Goal: Information Seeking & Learning: Learn about a topic

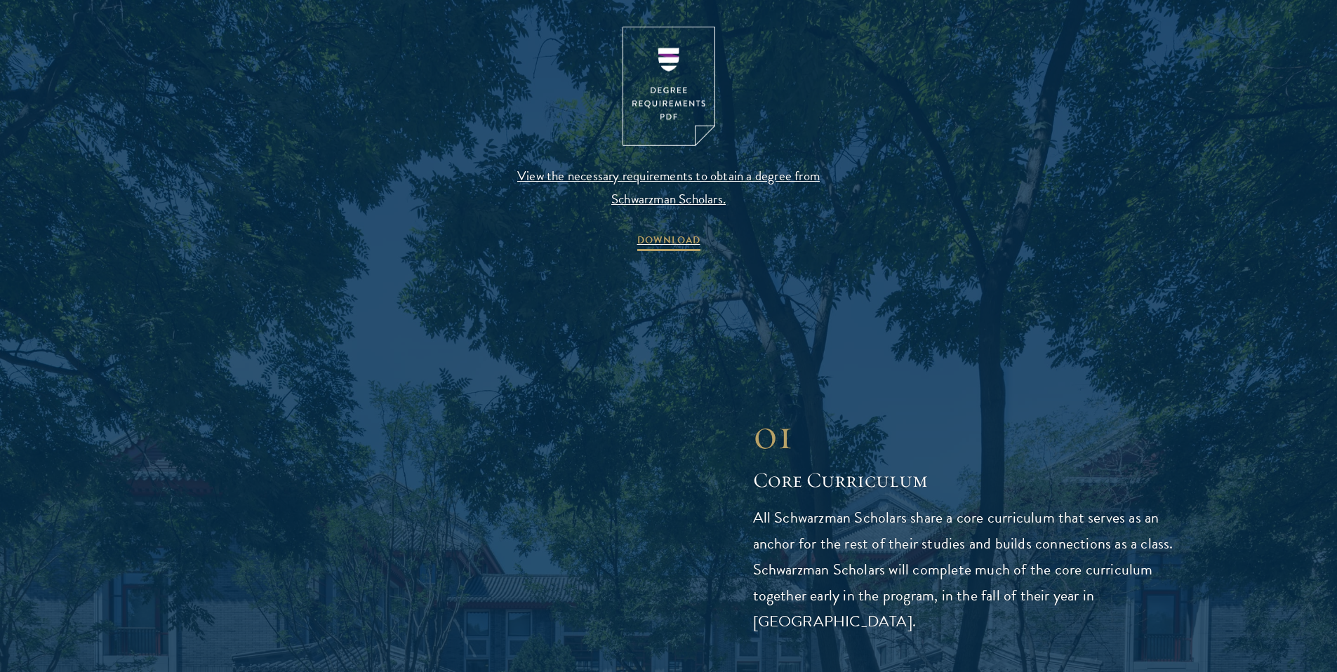
scroll to position [1598, 0]
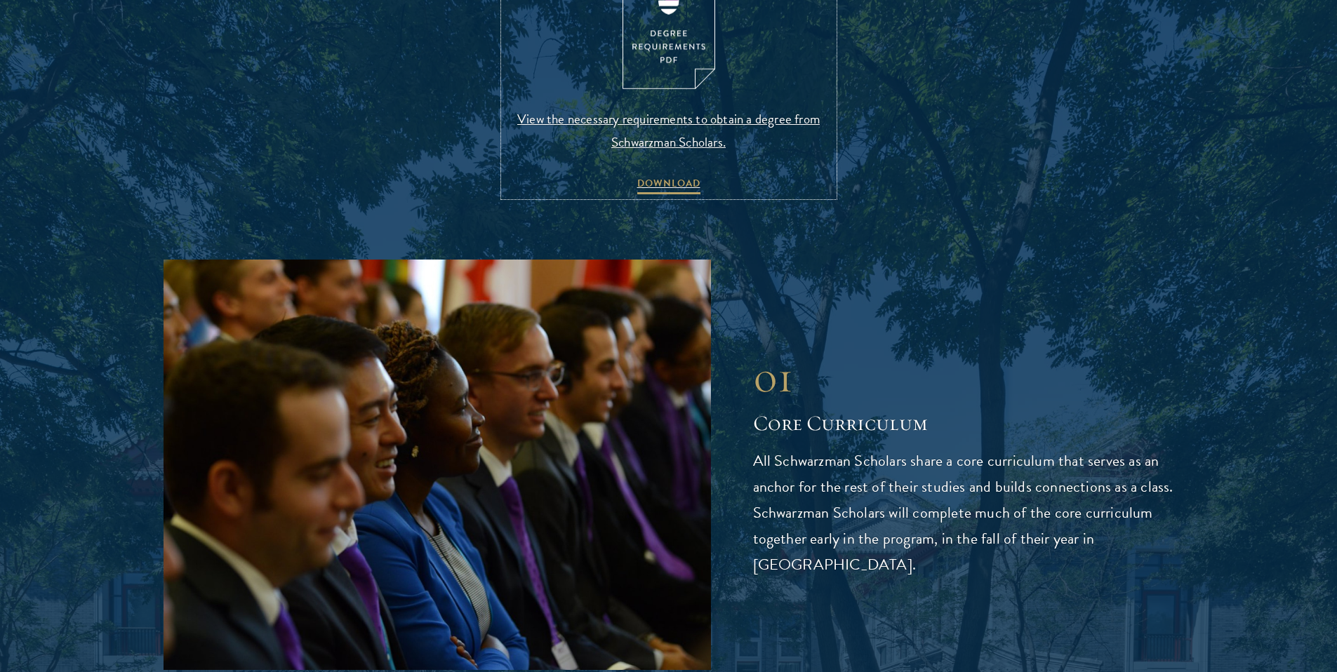
click at [653, 122] on span "View the necessary requirements to obtain a degree from Schwarzman Scholars." at bounding box center [669, 130] width 330 height 46
click at [671, 185] on span "DOWNLOAD" at bounding box center [668, 186] width 63 height 22
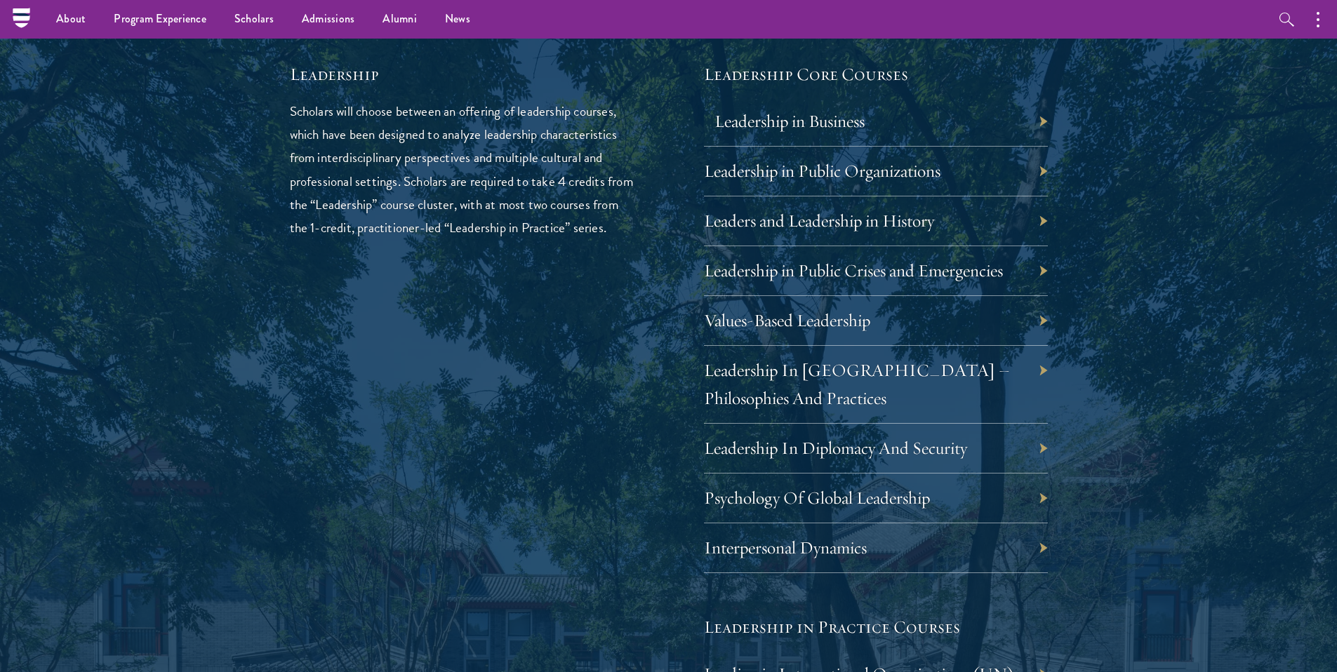
scroll to position [2364, 0]
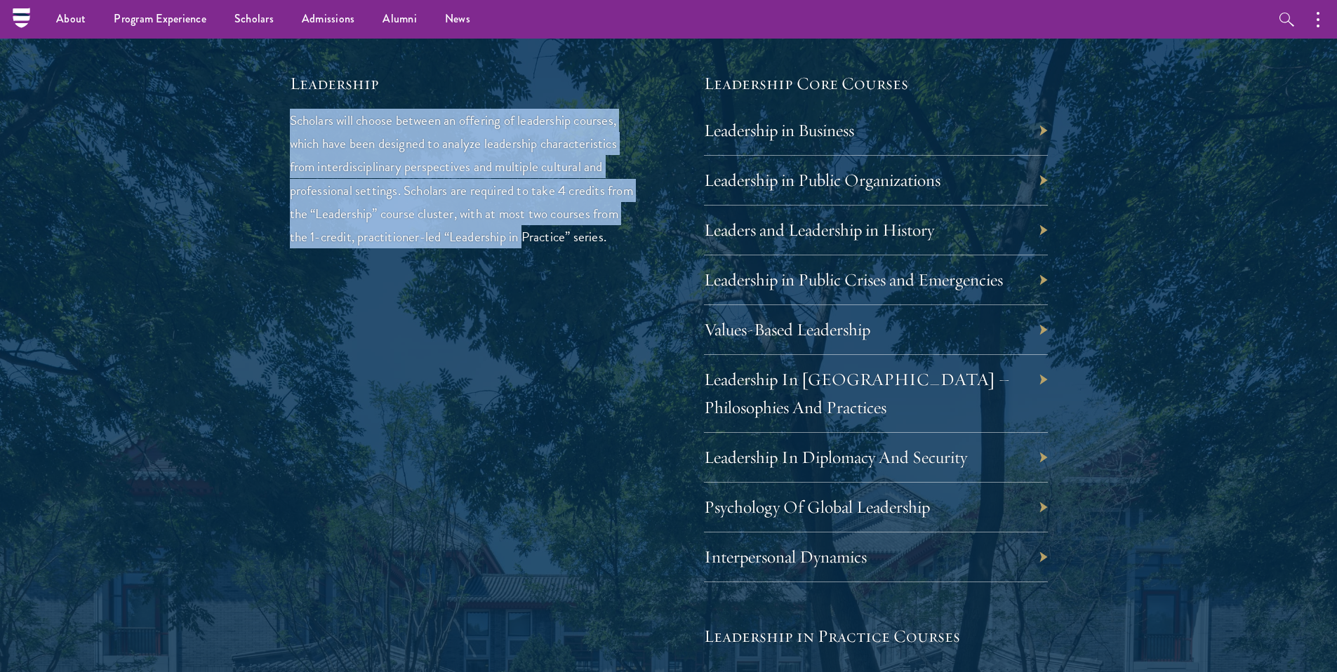
drag, startPoint x: 562, startPoint y: 108, endPoint x: 554, endPoint y: 241, distance: 132.8
click at [554, 241] on p "Scholars will choose between an offering of leadership courses, which have been…" at bounding box center [462, 178] width 344 height 139
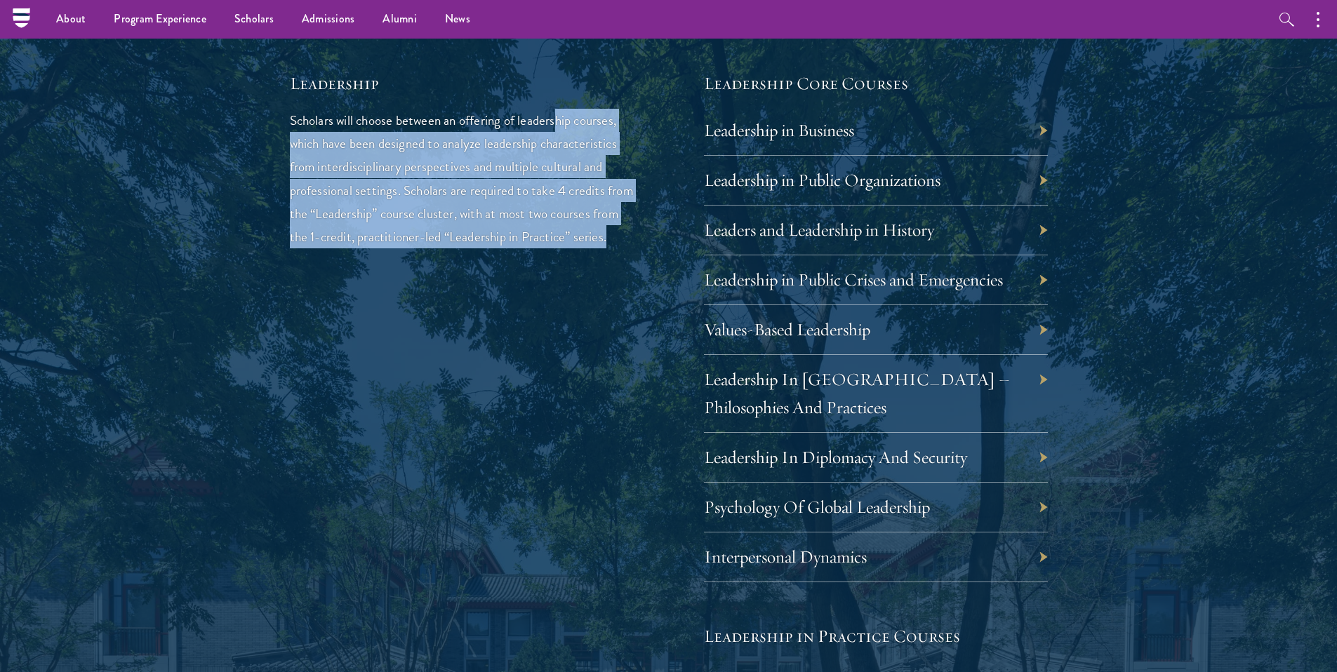
drag, startPoint x: 556, startPoint y: 260, endPoint x: 556, endPoint y: 113, distance: 147.3
click at [556, 113] on p "Scholars will choose between an offering of leadership courses, which have been…" at bounding box center [462, 178] width 344 height 139
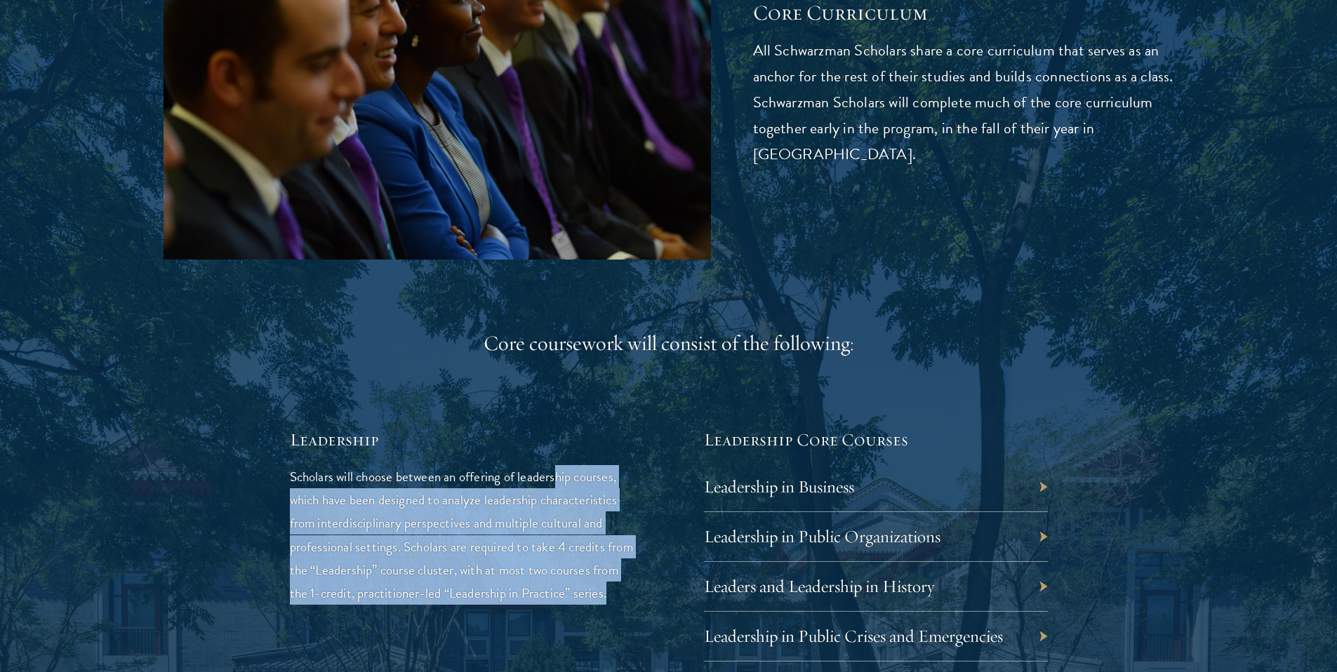
scroll to position [2038, 0]
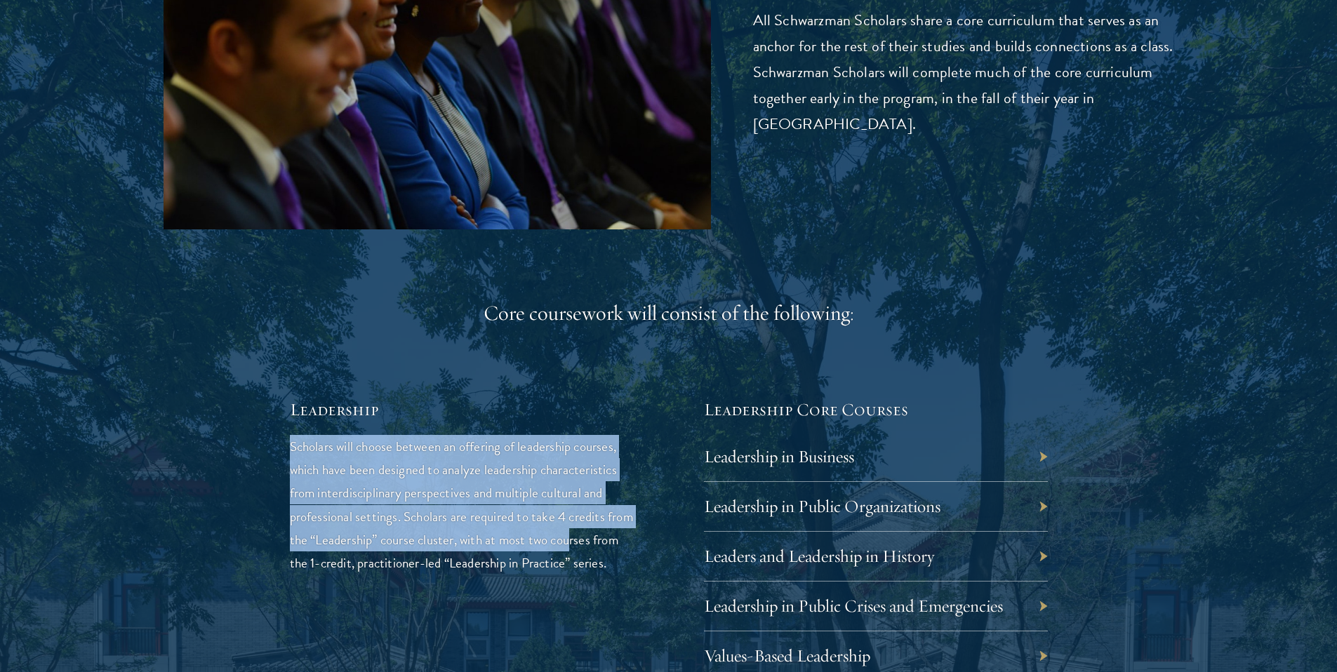
drag, startPoint x: 627, startPoint y: 431, endPoint x: 599, endPoint y: 528, distance: 100.8
click at [598, 528] on p "Scholars will choose between an offering of leadership courses, which have been…" at bounding box center [462, 504] width 344 height 139
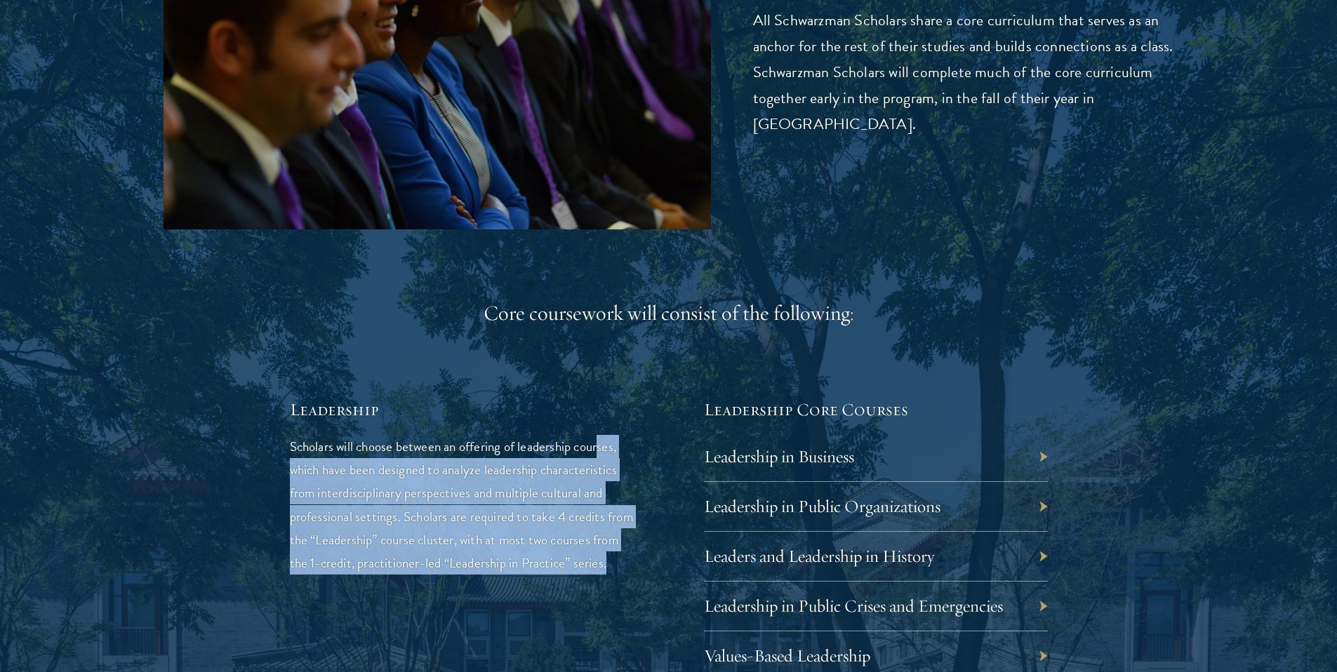
drag, startPoint x: 587, startPoint y: 579, endPoint x: 602, endPoint y: 436, distance: 143.3
click at [601, 436] on p "Scholars will choose between an offering of leadership courses, which have been…" at bounding box center [462, 504] width 344 height 139
click at [775, 450] on link "Leadership in Business" at bounding box center [789, 457] width 150 height 22
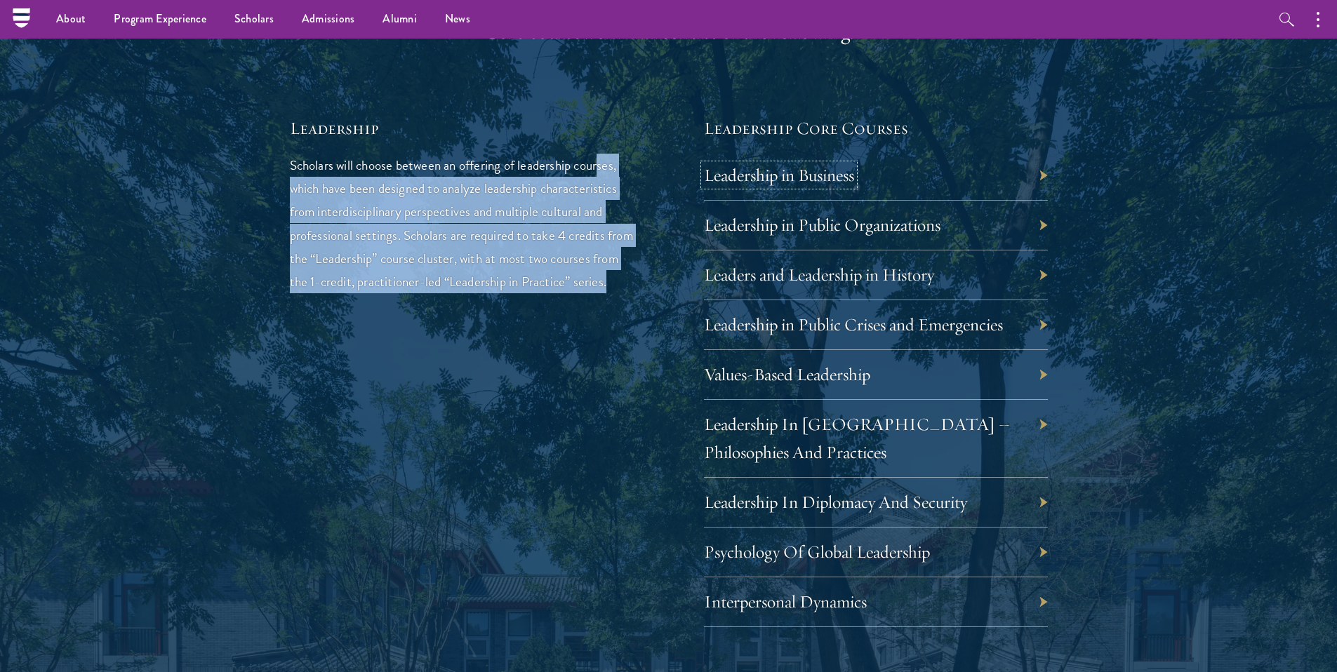
scroll to position [2313, 0]
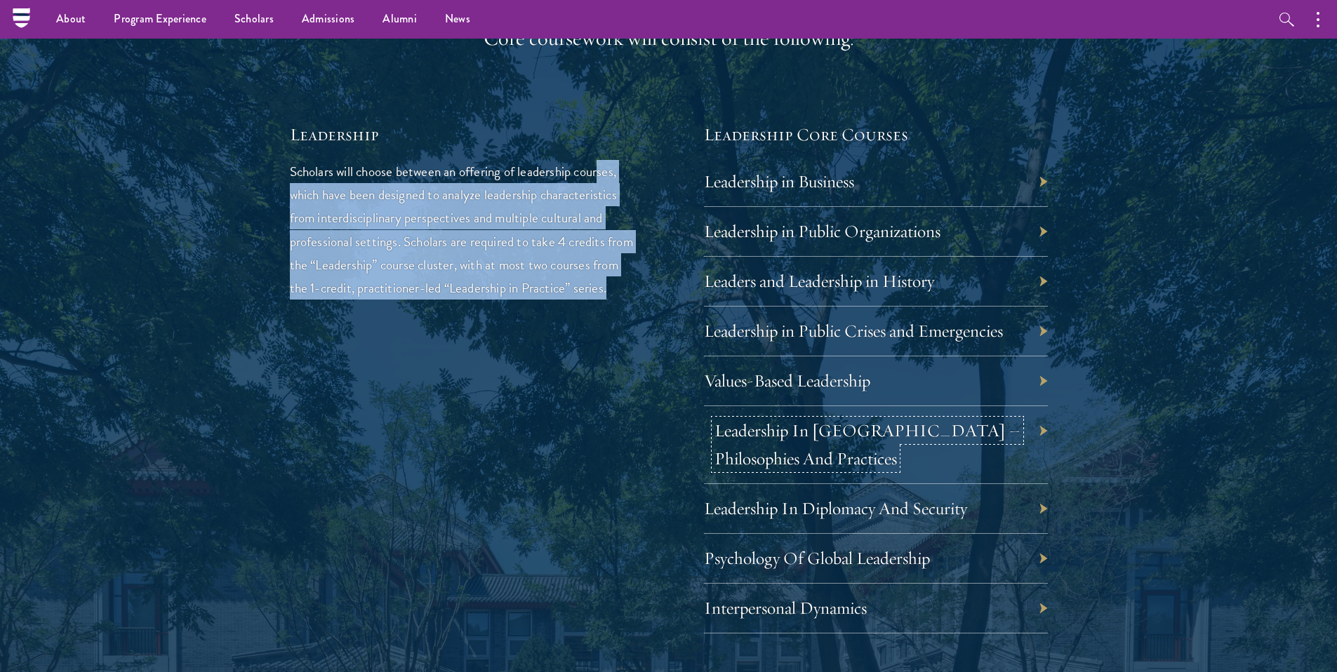
click at [791, 433] on link "Leadership In [GEOGRAPHIC_DATA] – Philosophies And Practices" at bounding box center [867, 445] width 306 height 50
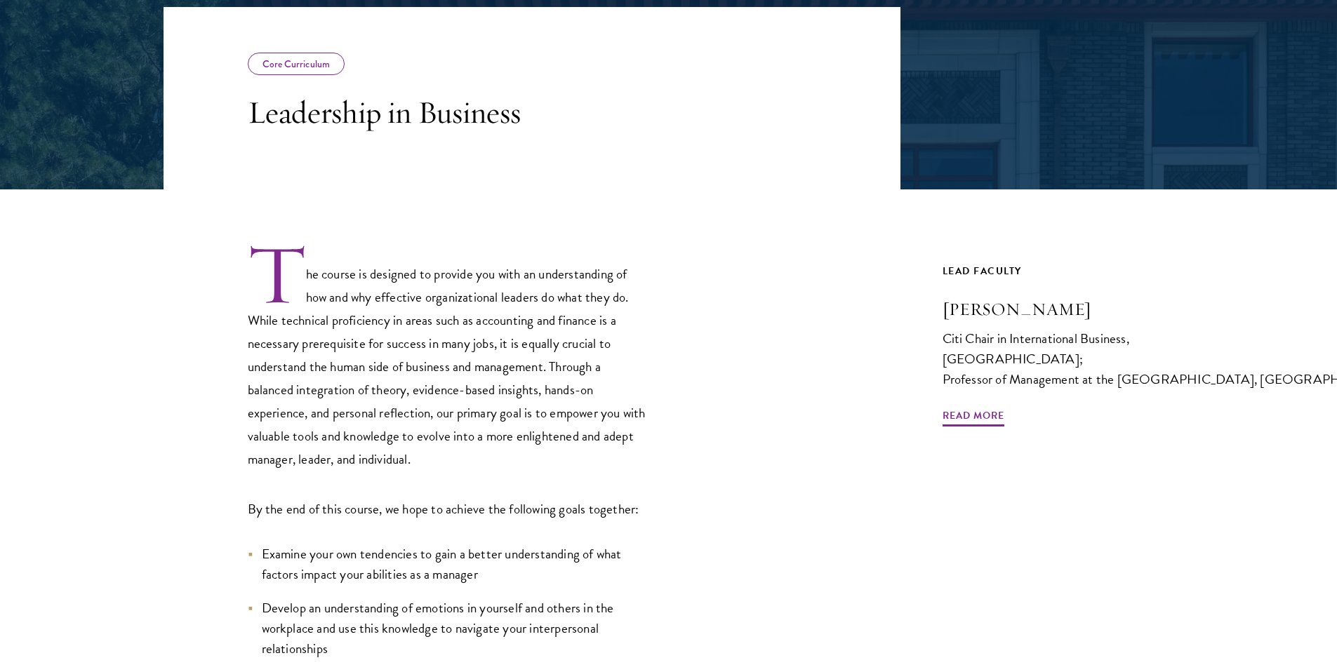
scroll to position [278, 0]
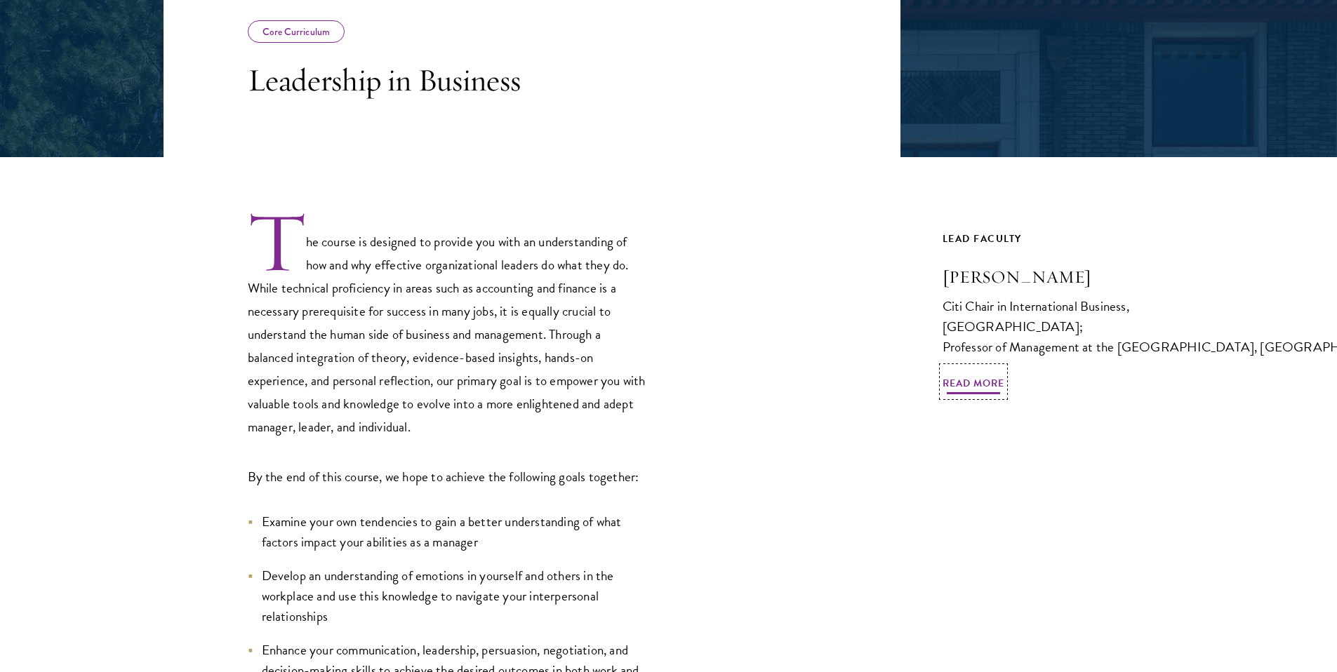
click at [988, 389] on span "Read More" at bounding box center [973, 386] width 62 height 22
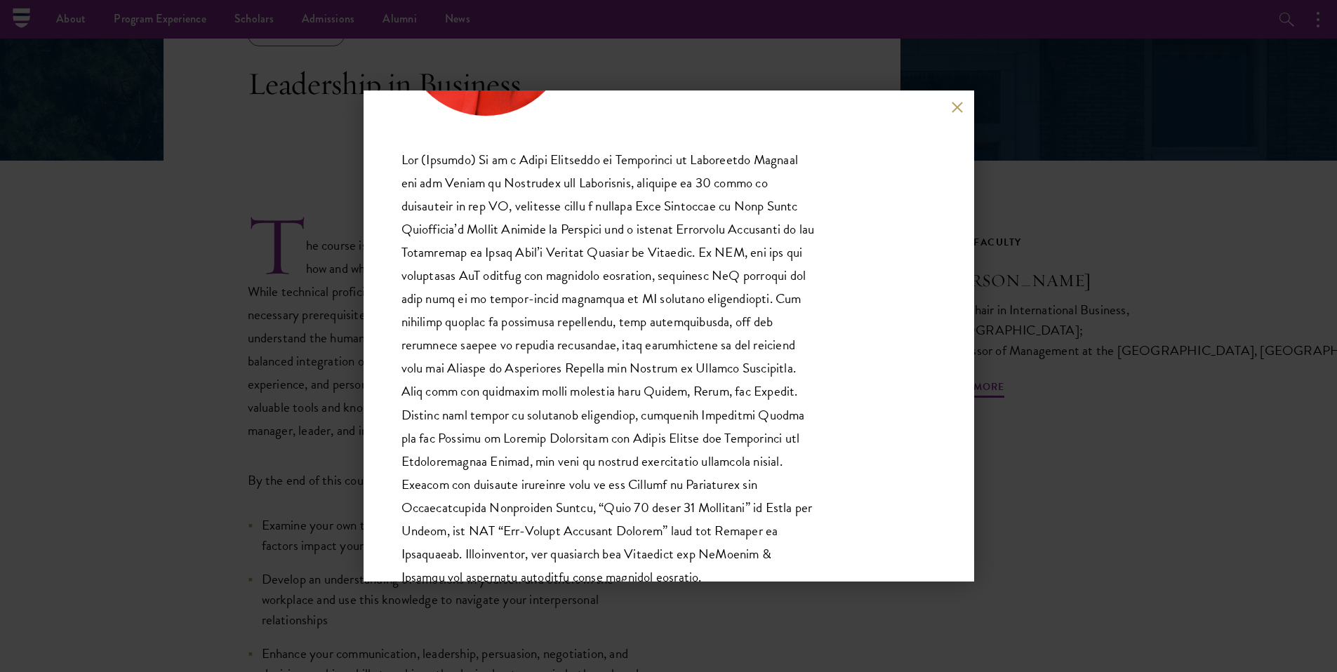
scroll to position [267, 60]
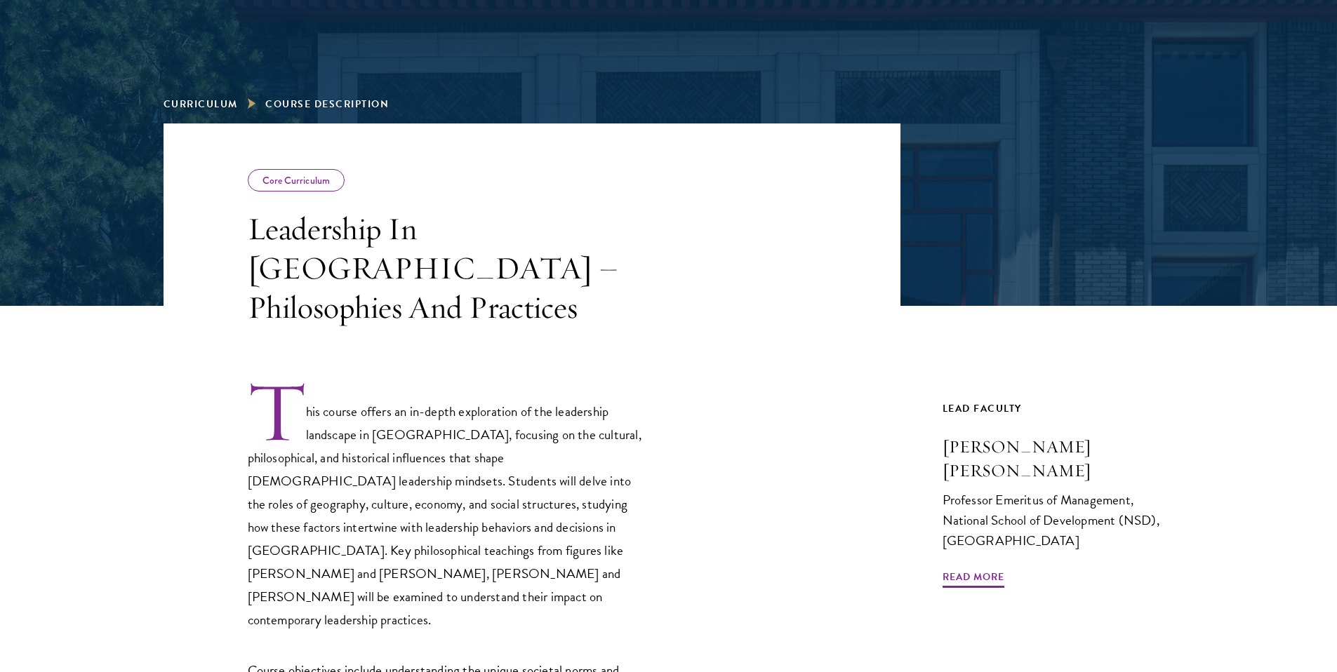
scroll to position [130, 0]
click at [969, 568] on span "Read More" at bounding box center [973, 579] width 62 height 22
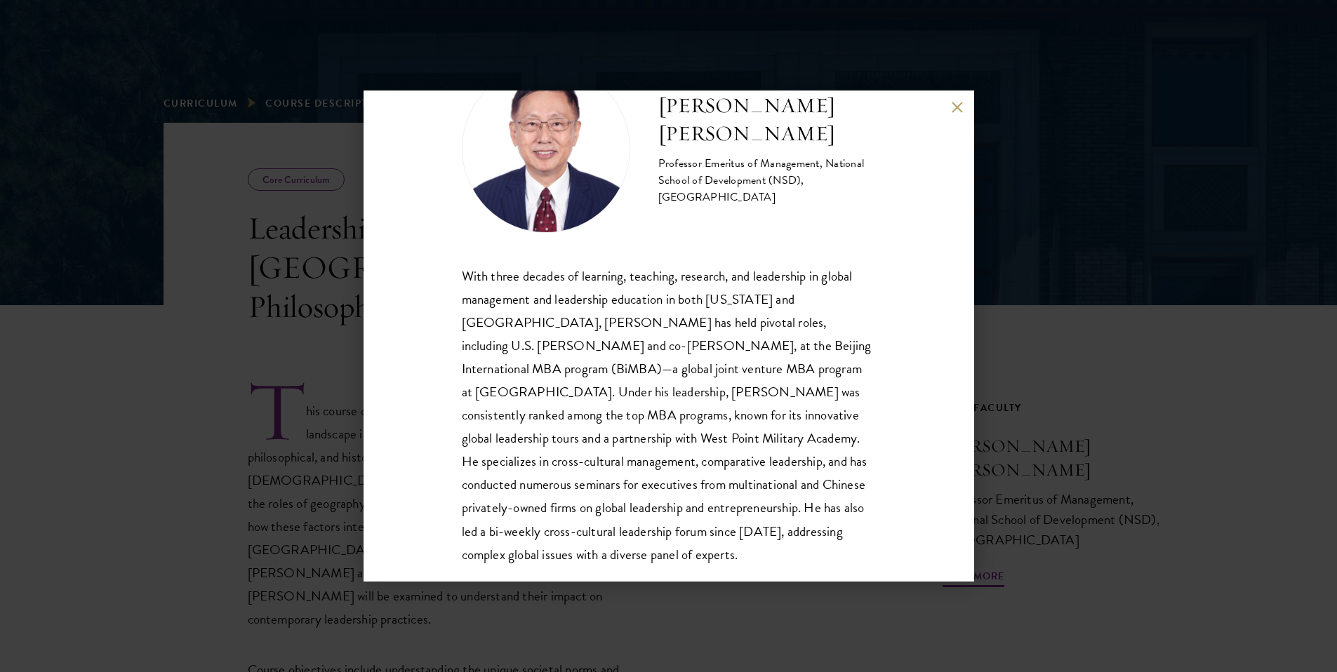
scroll to position [72, 0]
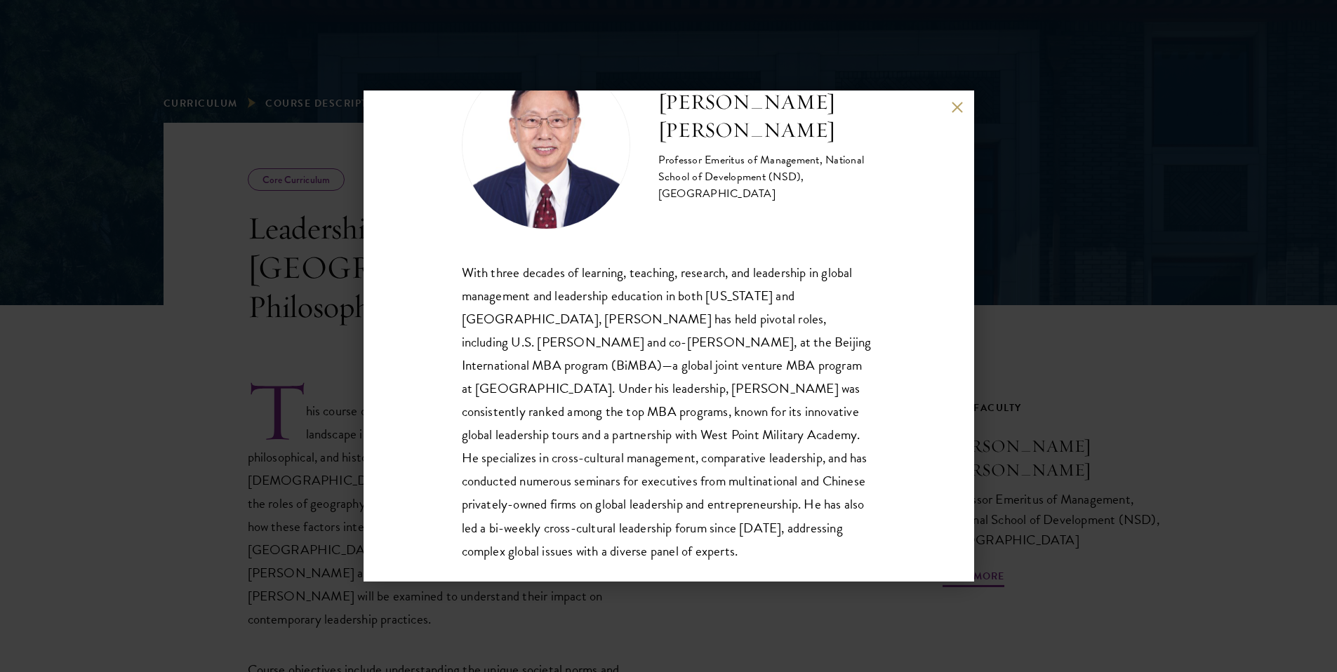
click at [962, 101] on button at bounding box center [957, 107] width 12 height 12
